Goal: Task Accomplishment & Management: Use online tool/utility

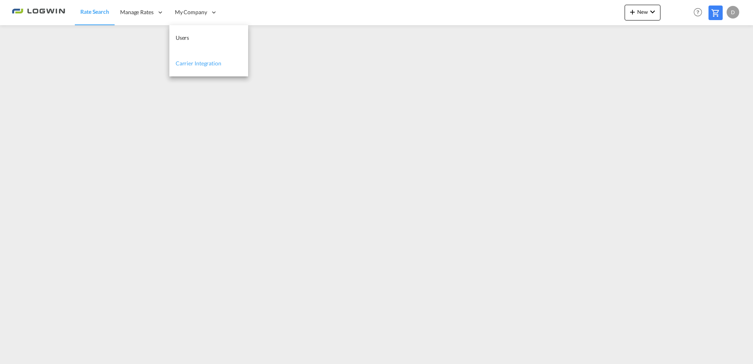
click at [229, 62] on link "Carrier Integration" at bounding box center [208, 64] width 79 height 26
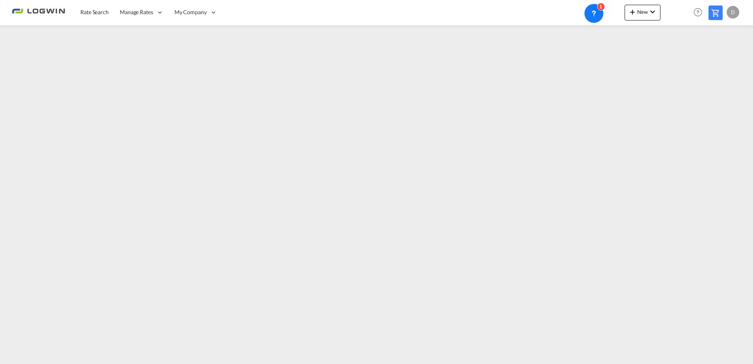
click at [52, 12] on img at bounding box center [38, 13] width 53 height 18
click at [95, 7] on link "Rate Search" at bounding box center [94, 13] width 39 height 26
